Goal: Information Seeking & Learning: Find specific fact

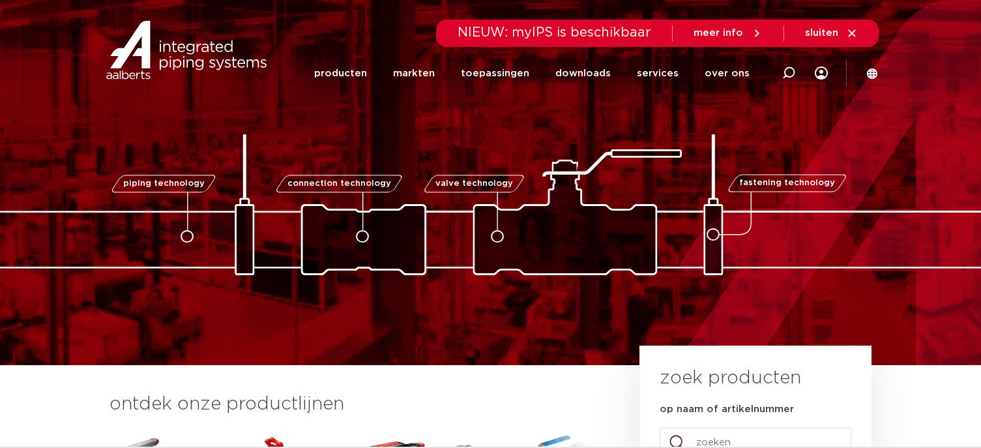
drag, startPoint x: 785, startPoint y: 65, endPoint x: 769, endPoint y: 76, distance: 19.7
click at [786, 65] on div at bounding box center [788, 72] width 13 height 99
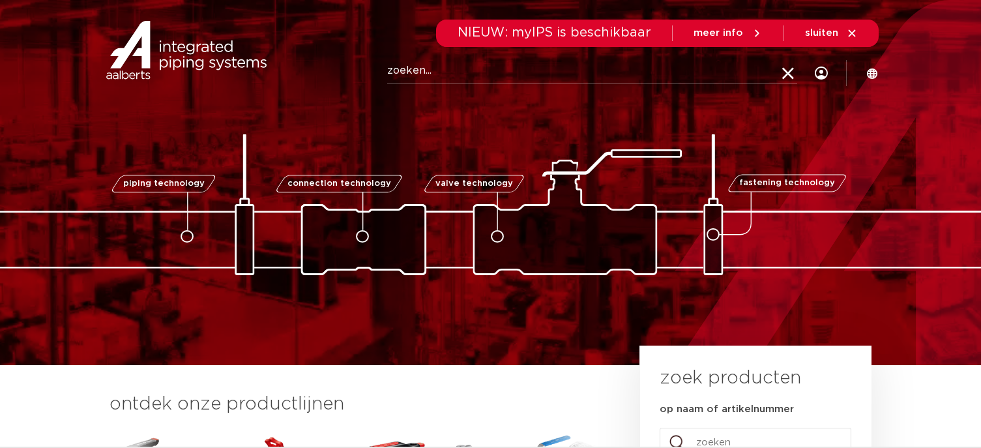
paste input "PWR9440178"
type input "PWR9440178"
click button "Zoeken" at bounding box center [0, 0] width 0 height 0
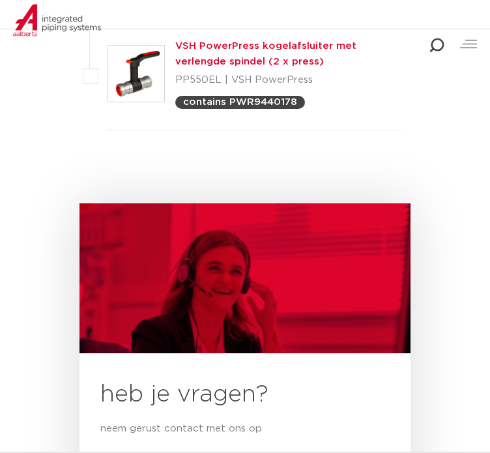
scroll to position [326, 0]
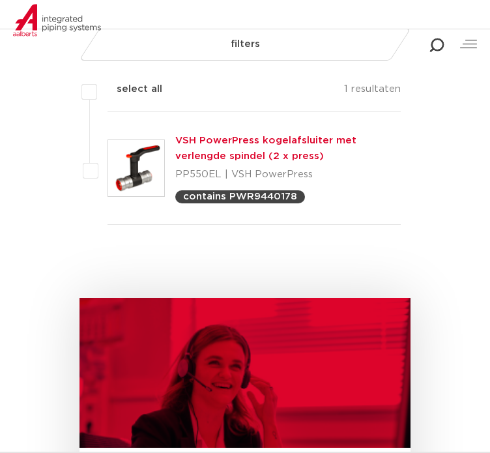
click at [274, 144] on link "VSH PowerPress kogelafsluiter met verlengde spindel (2 x press)" at bounding box center [265, 148] width 181 height 25
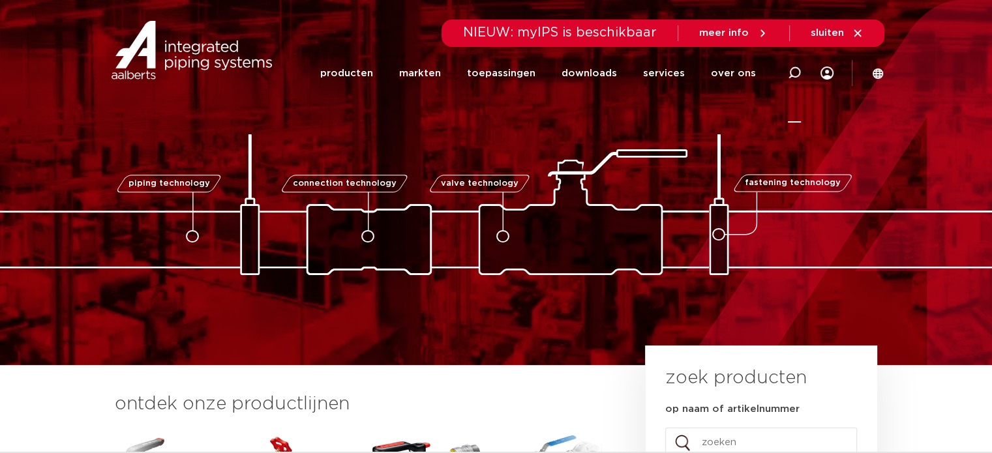
click at [788, 72] on icon at bounding box center [794, 72] width 13 height 13
paste input "PWR9440156"
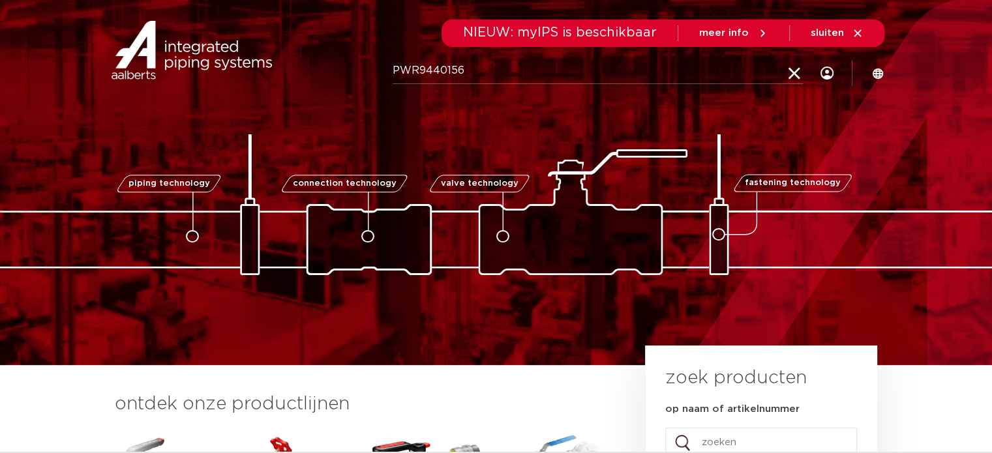
type input "PWR9440156"
click button "Zoeken" at bounding box center [0, 0] width 0 height 0
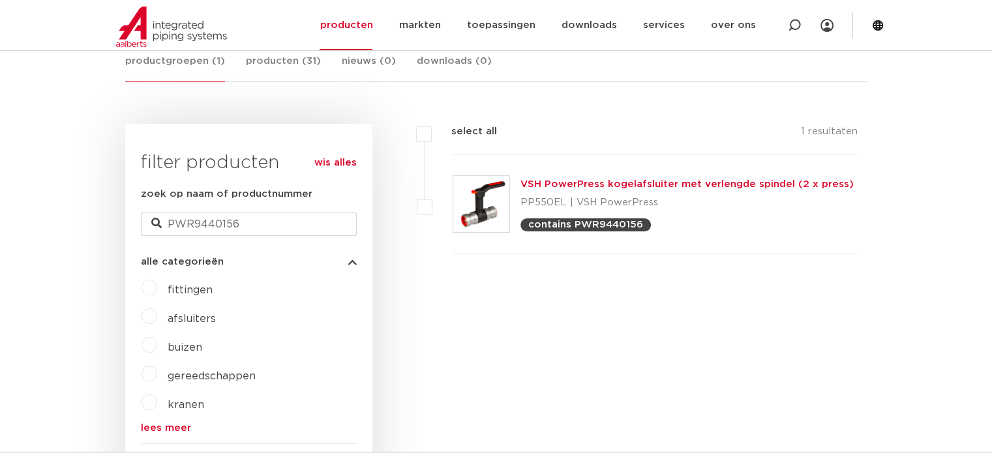
click at [548, 342] on div "filters select all 1 resultaten VSH PowerPress kogelafsluiter met verlengde spi…" at bounding box center [619, 461] width 495 height 675
click at [604, 182] on link "VSH PowerPress kogelafsluiter met verlengde spindel (2 x press)" at bounding box center [686, 184] width 333 height 10
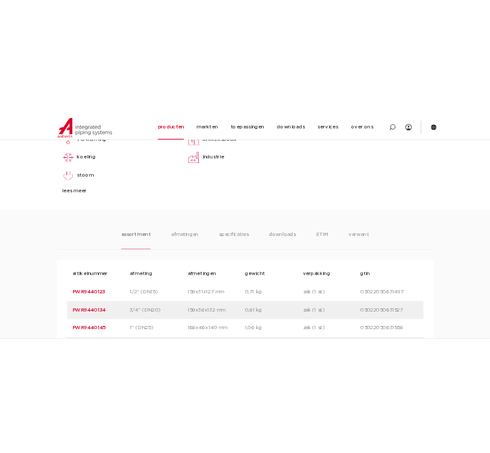
scroll to position [717, 0]
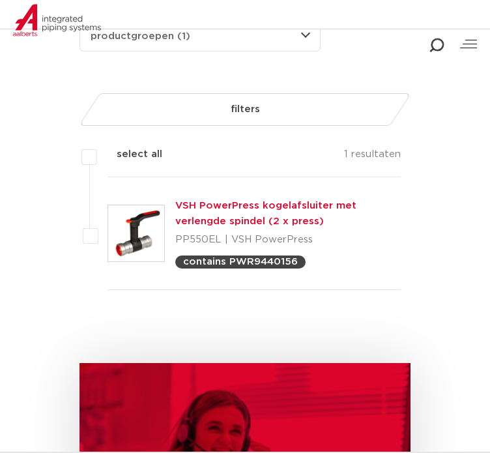
scroll to position [391, 0]
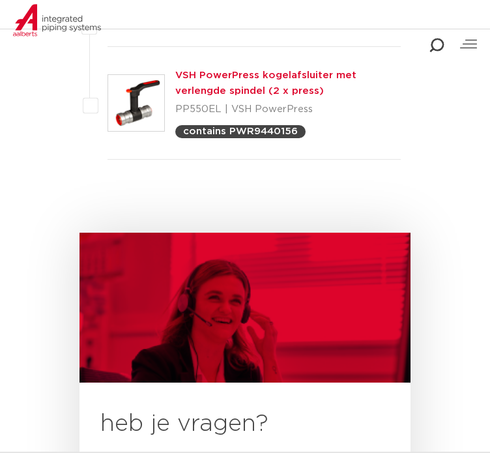
click at [214, 93] on link "VSH PowerPress kogelafsluiter met verlengde spindel (2 x press)" at bounding box center [265, 82] width 181 height 25
